Goal: Information Seeking & Learning: Learn about a topic

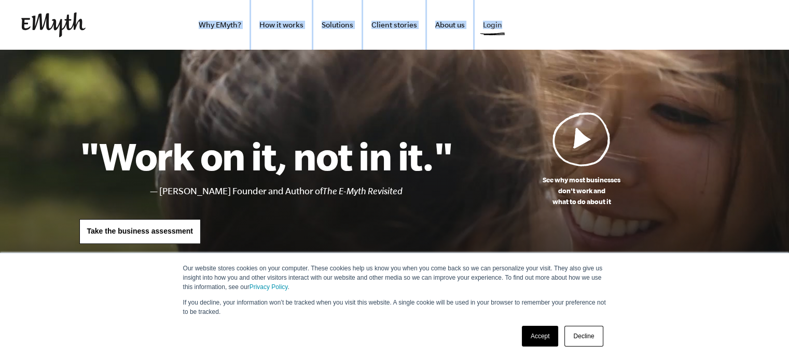
drag, startPoint x: 269, startPoint y: 20, endPoint x: 502, endPoint y: 29, distance: 233.0
click at [502, 29] on ul "Why EMyth? How it works Solutions Client stories About us Login" at bounding box center [315, 25] width 391 height 50
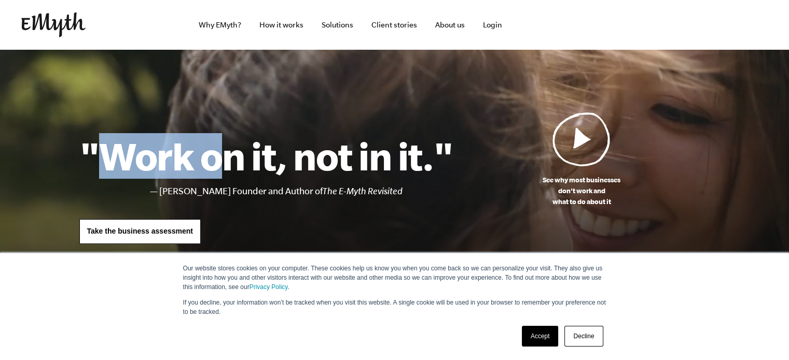
drag, startPoint x: 99, startPoint y: 155, endPoint x: 231, endPoint y: 155, distance: 132.3
click at [231, 155] on h1 ""Work on it, not in it."" at bounding box center [266, 156] width 374 height 46
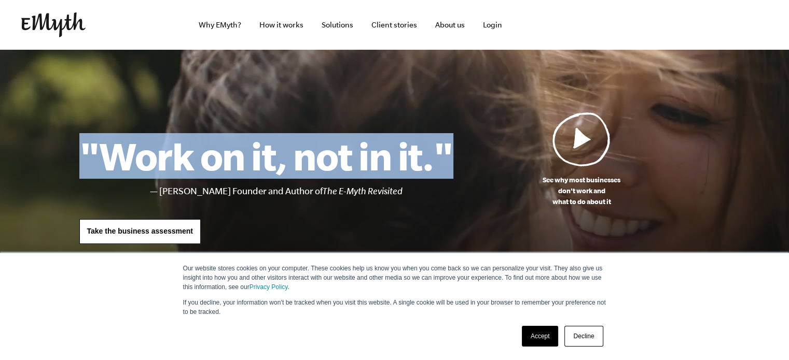
drag, startPoint x: 88, startPoint y: 150, endPoint x: 450, endPoint y: 165, distance: 362.3
click at [450, 165] on h1 ""Work on it, not in it."" at bounding box center [266, 156] width 374 height 46
copy h1 ""Work on it, not in it.""
drag, startPoint x: 144, startPoint y: 193, endPoint x: 355, endPoint y: 198, distance: 211.6
click at [353, 198] on ul "Michael E. Gerber, EMyth Founder and Author of The E-Myth Revisited" at bounding box center [295, 191] width 315 height 15
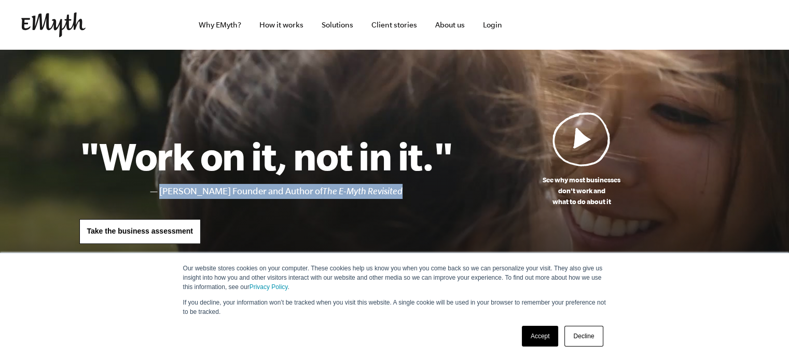
drag, startPoint x: 436, startPoint y: 194, endPoint x: 144, endPoint y: 194, distance: 292.0
click at [144, 194] on ul "Michael E. Gerber, EMyth Founder and Author of The E-Myth Revisited" at bounding box center [295, 191] width 315 height 15
copy li "Michael E. Gerber, EMyth Founder and Author of The E-Myth Revisited"
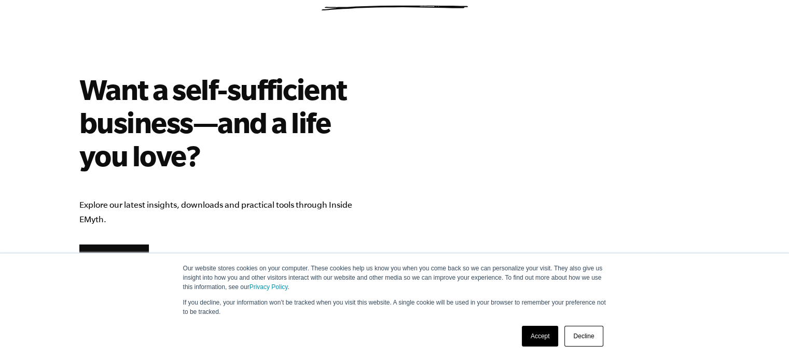
scroll to position [1815, 0]
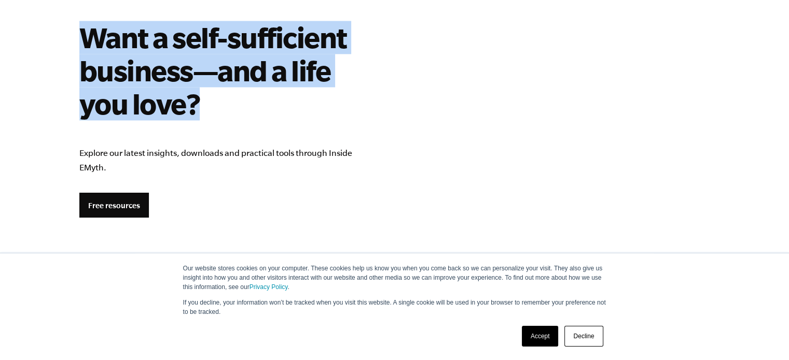
drag, startPoint x: 80, startPoint y: 35, endPoint x: 204, endPoint y: 101, distance: 140.6
click at [204, 101] on h2 "Want a self-sufficient business—and a life you love?" at bounding box center [228, 71] width 299 height 100
copy h2 "Want a self-sufficient business—and a life you love?"
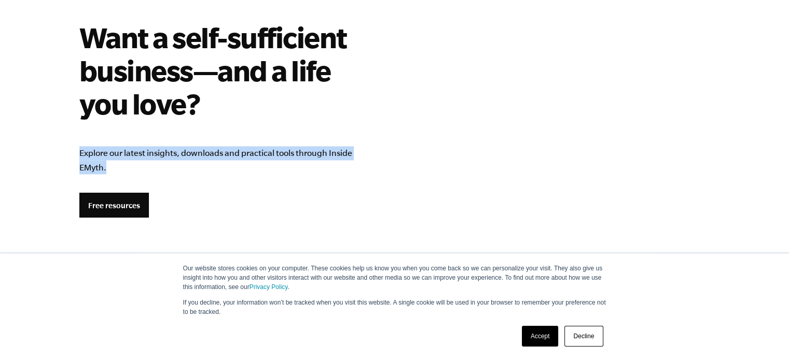
drag, startPoint x: 106, startPoint y: 173, endPoint x: 77, endPoint y: 155, distance: 33.5
click at [77, 155] on section "Want a self-sufficient business—and a life you love? Explore our latest insight…" at bounding box center [395, 277] width 656 height 513
copy div "Explore our latest insights, downloads and practical tools through Inside EMyth."
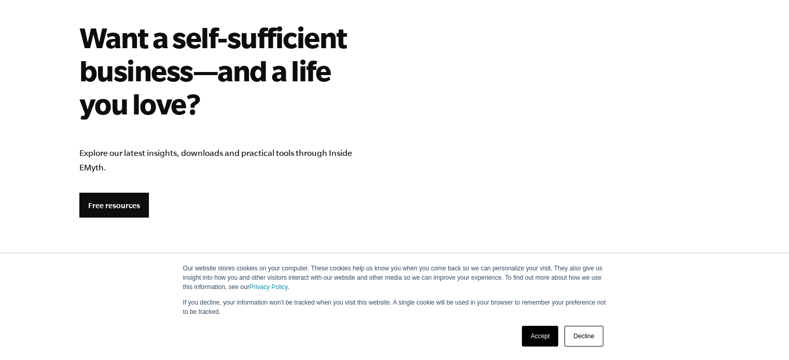
click at [469, 99] on section "Want a self-sufficient business—and a life you love? Explore our latest insight…" at bounding box center [395, 277] width 656 height 513
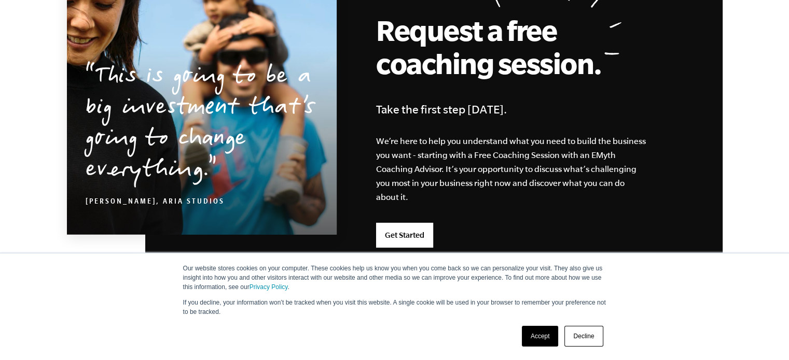
scroll to position [2525, 0]
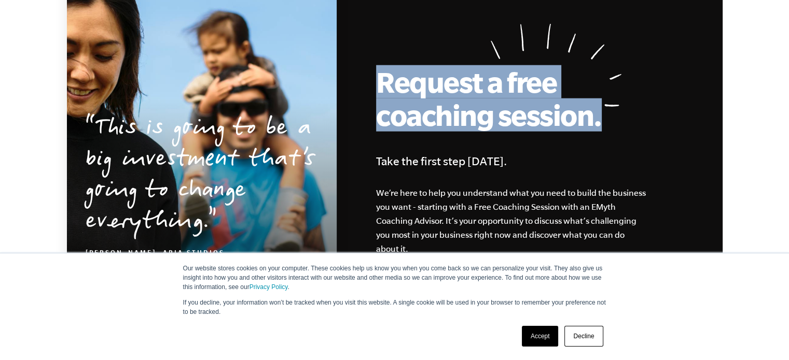
drag, startPoint x: 383, startPoint y: 82, endPoint x: 601, endPoint y: 116, distance: 220.3
click at [601, 116] on h2 "Request a free coaching session." at bounding box center [492, 98] width 233 height 66
copy h2 "Request a free coaching session."
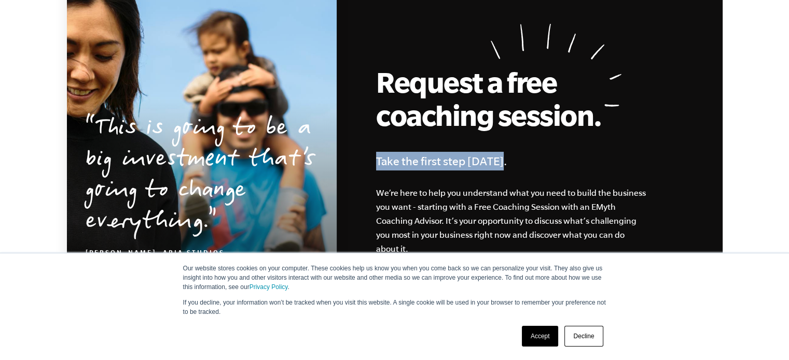
drag, startPoint x: 377, startPoint y: 163, endPoint x: 501, endPoint y: 165, distance: 124.5
click at [501, 165] on h4 "Take the first step [DATE]." at bounding box center [521, 161] width 290 height 19
copy h4 "Take the first step [DATE]."
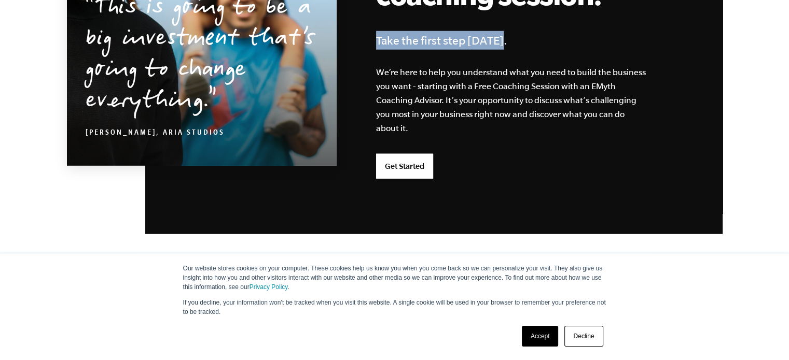
scroll to position [2629, 0]
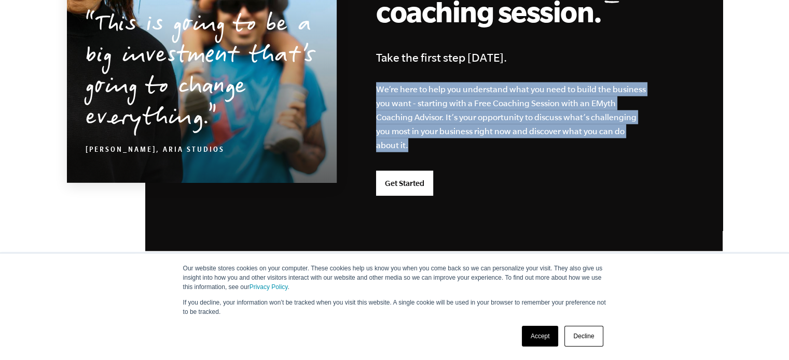
drag, startPoint x: 419, startPoint y: 148, endPoint x: 374, endPoint y: 92, distance: 72.0
click at [374, 92] on div "Request a free coaching session. Take the first step today. We’re here to help …" at bounding box center [433, 60] width 577 height 382
copy p "We’re here to help you understand what you need to build the business you want …"
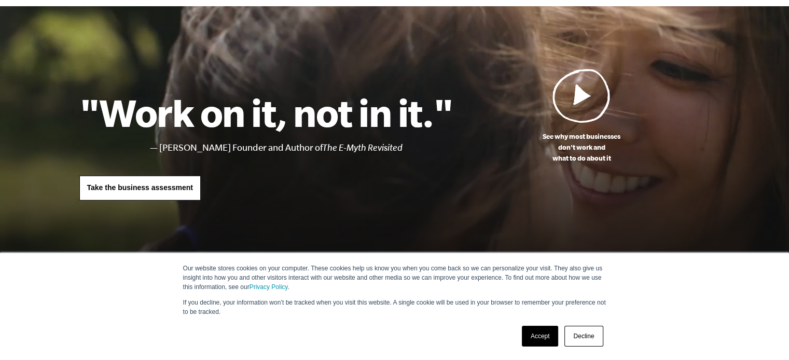
scroll to position [0, 0]
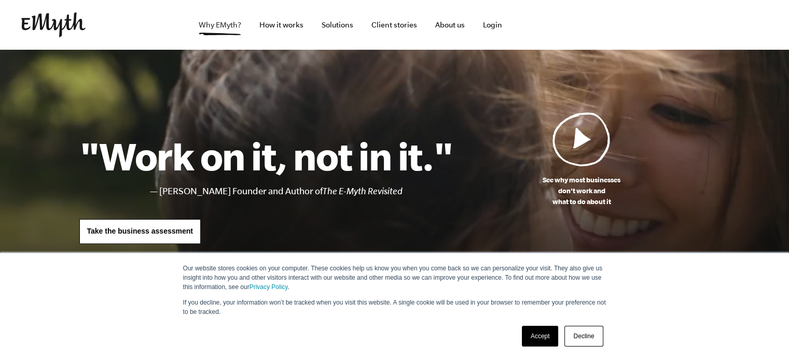
click at [213, 26] on link "Why EMyth?" at bounding box center [219, 25] width 59 height 50
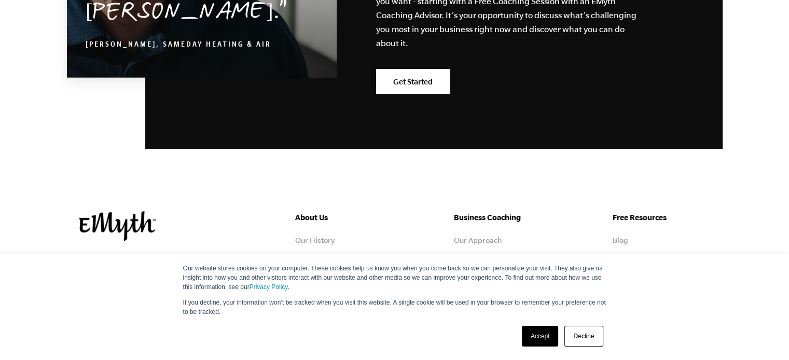
scroll to position [3375, 0]
